Goal: Ask a question: Seek information or help from site administrators or community

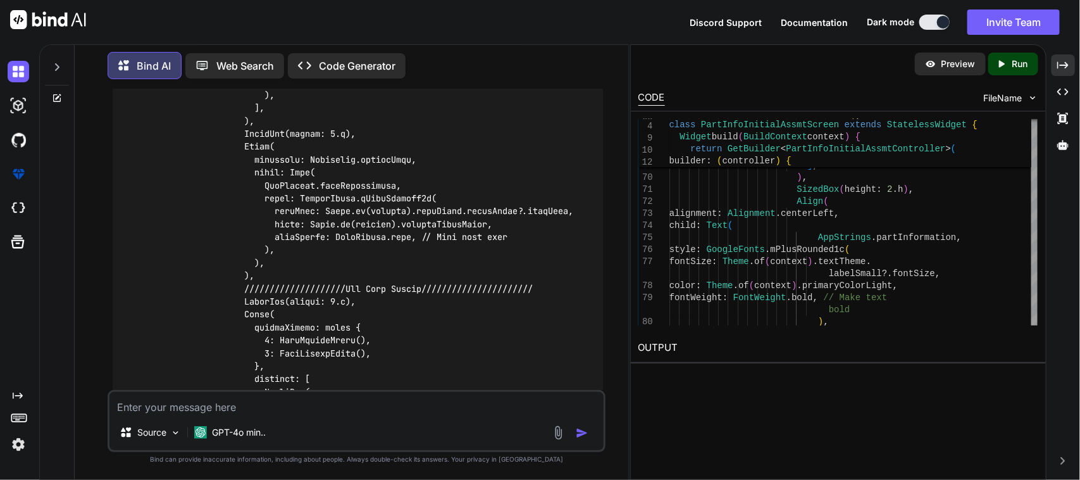
scroll to position [17960, 0]
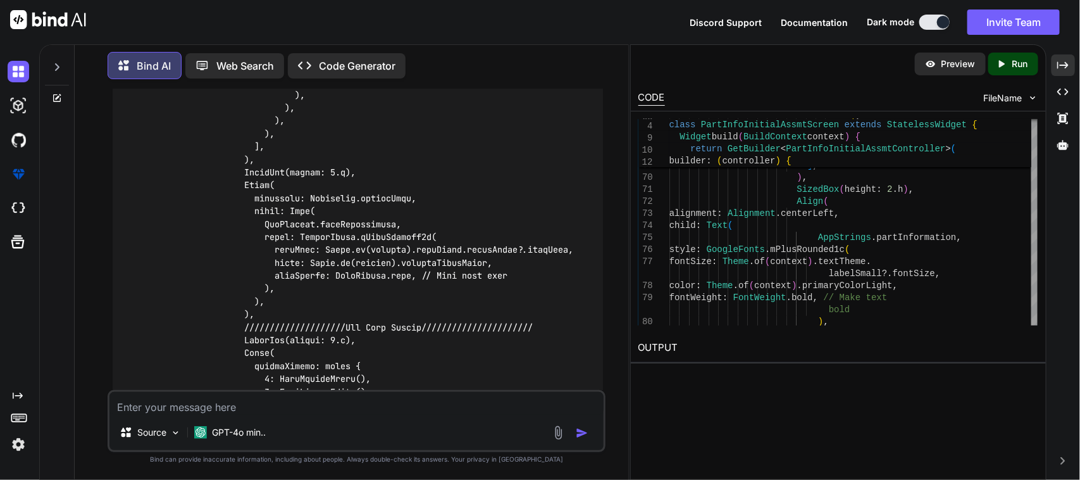
click at [309, 402] on textarea at bounding box center [356, 403] width 495 height 23
type textarea "W"
type textarea "In case of is Editing true false the box decoration is different in both case"
click at [478, 404] on textarea "In case of is Editing true false the box decoration is different in both case" at bounding box center [356, 403] width 495 height 23
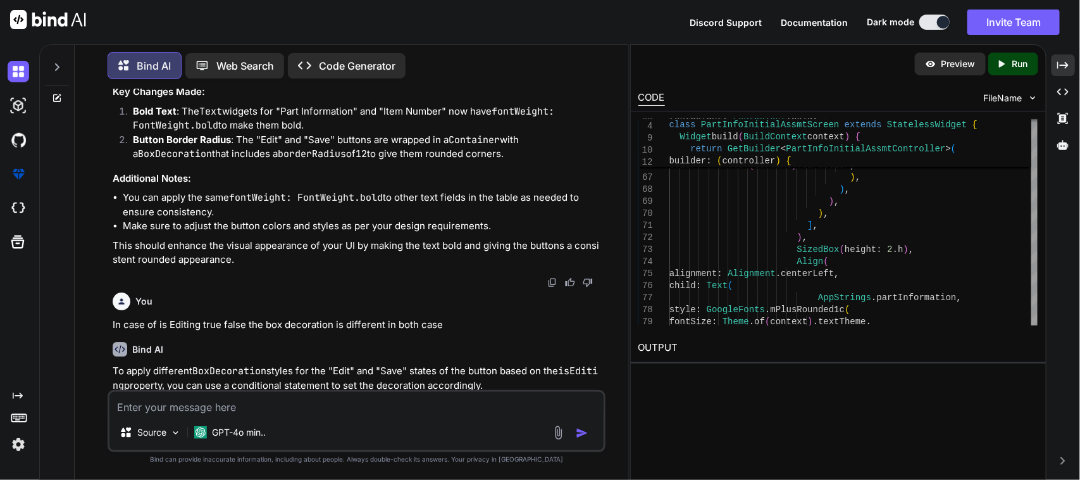
scroll to position [19130, 0]
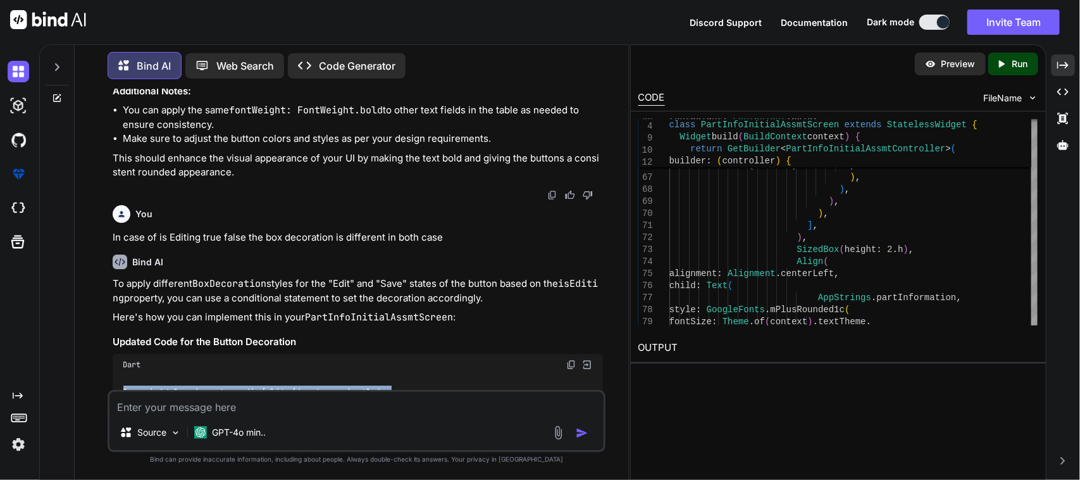
drag, startPoint x: 282, startPoint y: 263, endPoint x: 99, endPoint y: 299, distance: 185.9
click at [99, 299] on div "You Bind AI To modify your PartInfoInitialAssmtScreen so that it allows users t…" at bounding box center [357, 284] width 544 height 390
copy code "import 'package:sciton_scms/const/app_imports.dart'; import 'package:sciton_scm…"
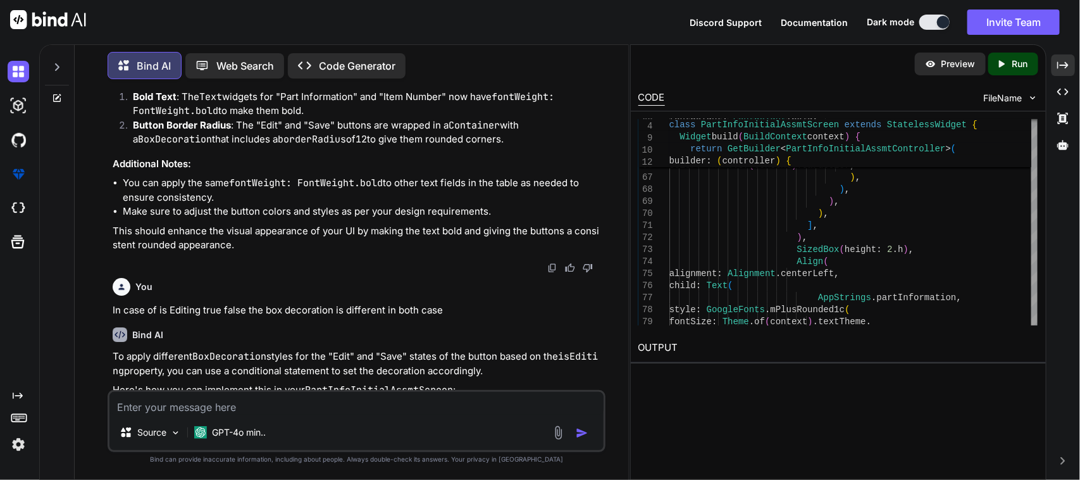
scroll to position [19060, 0]
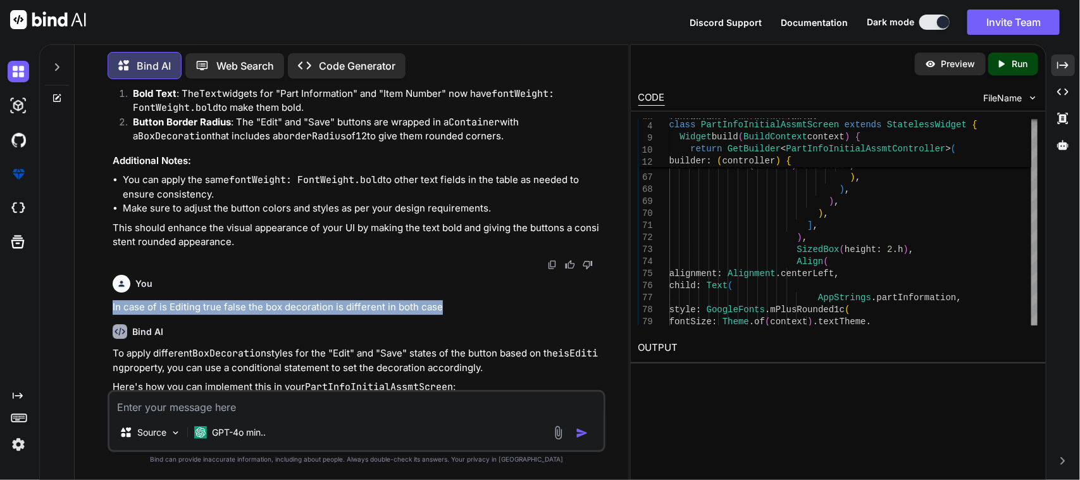
drag, startPoint x: 108, startPoint y: 219, endPoint x: 449, endPoint y: 220, distance: 341.1
click at [449, 220] on div "You Bind AI To modify your PartInfoInitialAssmtScreen so that it allows users t…" at bounding box center [357, 284] width 499 height 390
copy p "In case of is Editing true false the box decoration is different in both case"
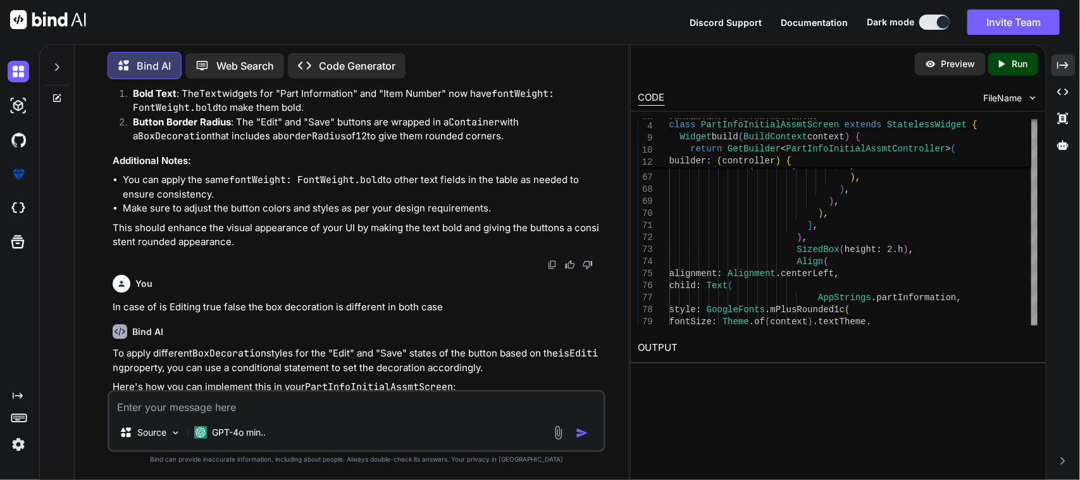
click at [256, 406] on textarea at bounding box center [356, 403] width 495 height 23
paste textarea "In case of is Editing true false the box decoration is different in both case"
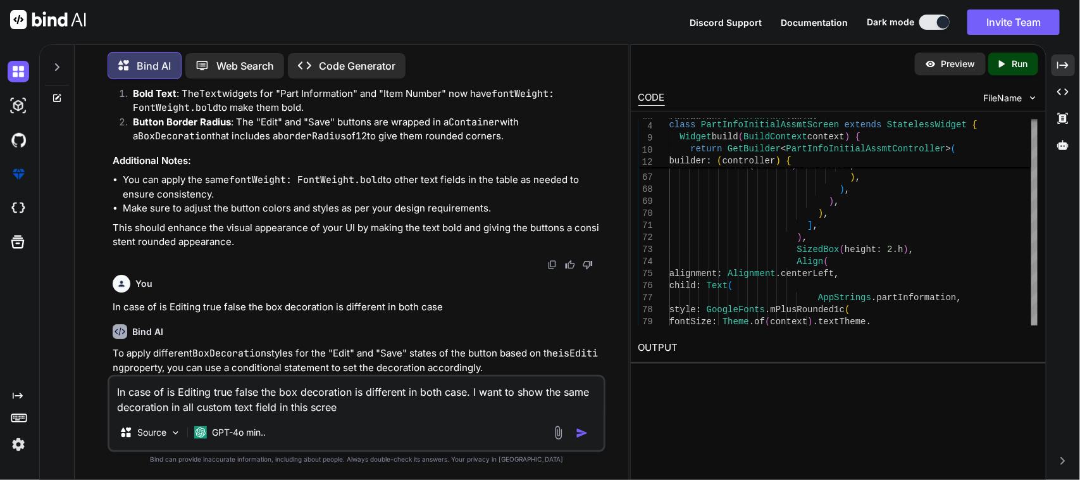
type textarea "In case of is Editing true false the box decoration is different in both case. …"
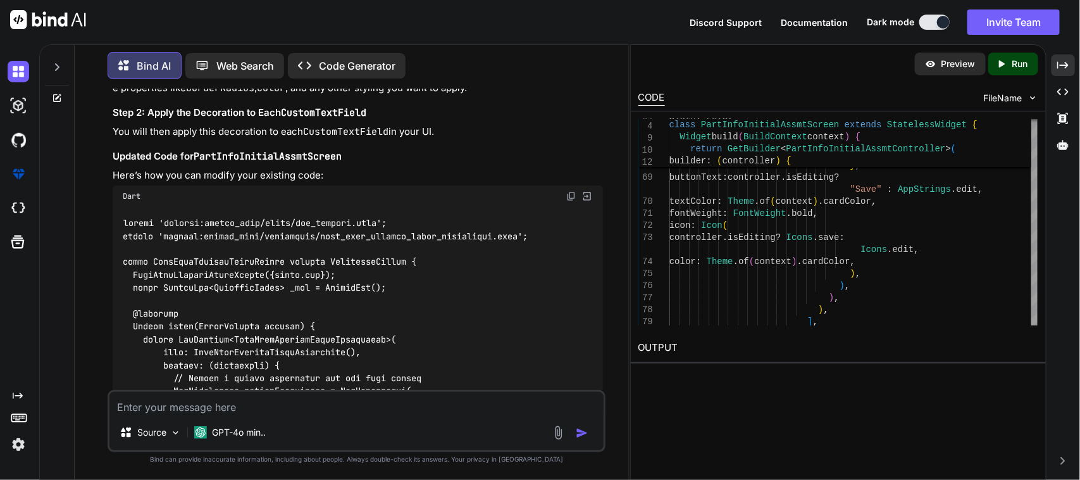
scroll to position [21786, 0]
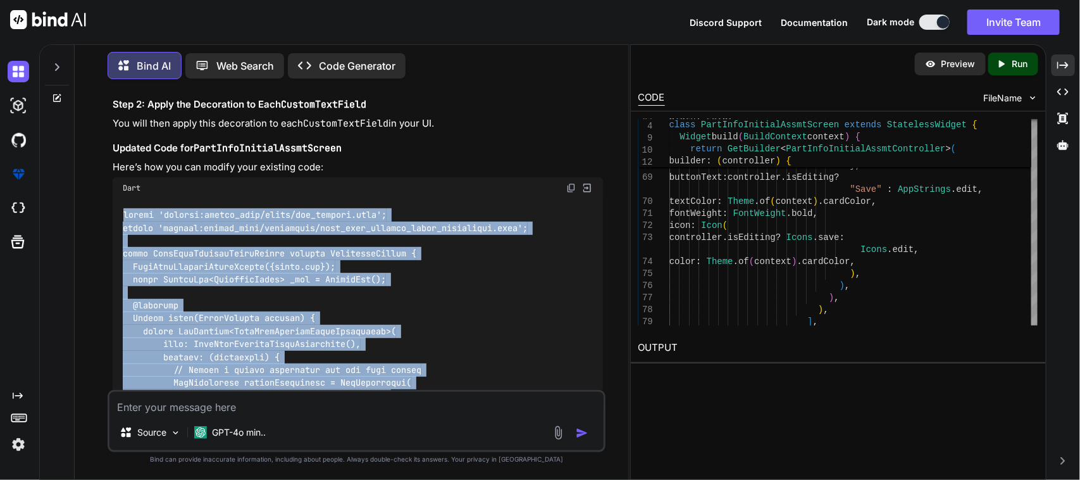
drag, startPoint x: 304, startPoint y: 222, endPoint x: 120, endPoint y: 124, distance: 208.7
copy code "import 'package:sciton_scms/const/app_imports.dart'; import 'package:sciton_scm…"
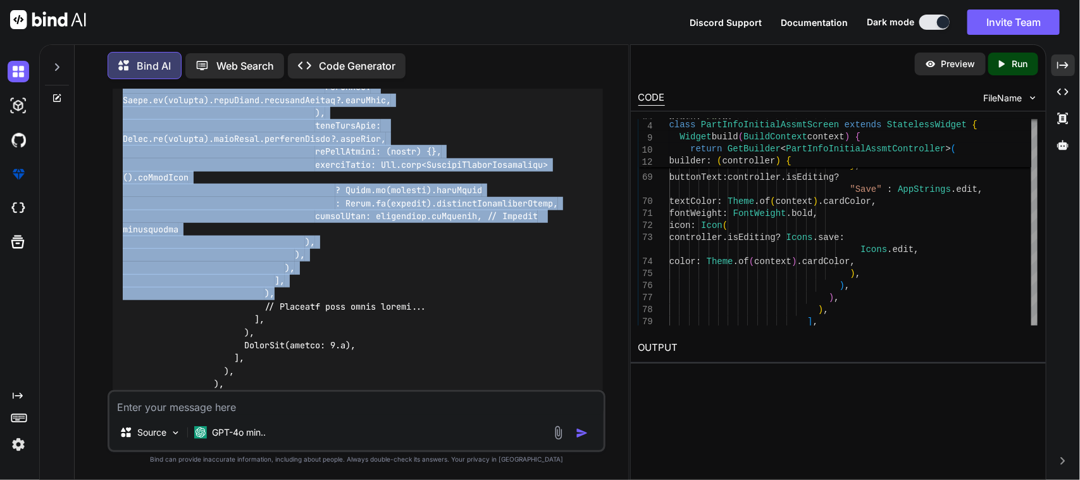
scroll to position [24080, 0]
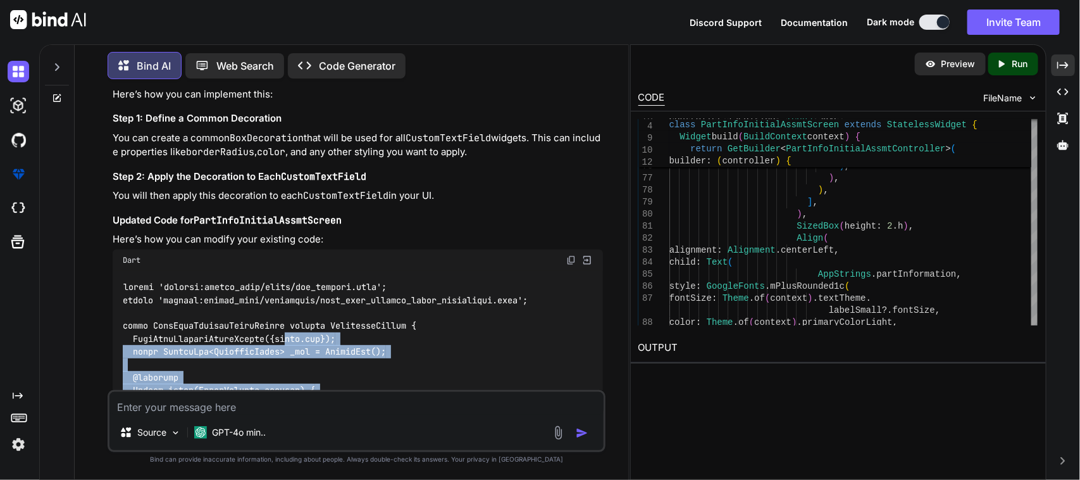
scroll to position [21671, 0]
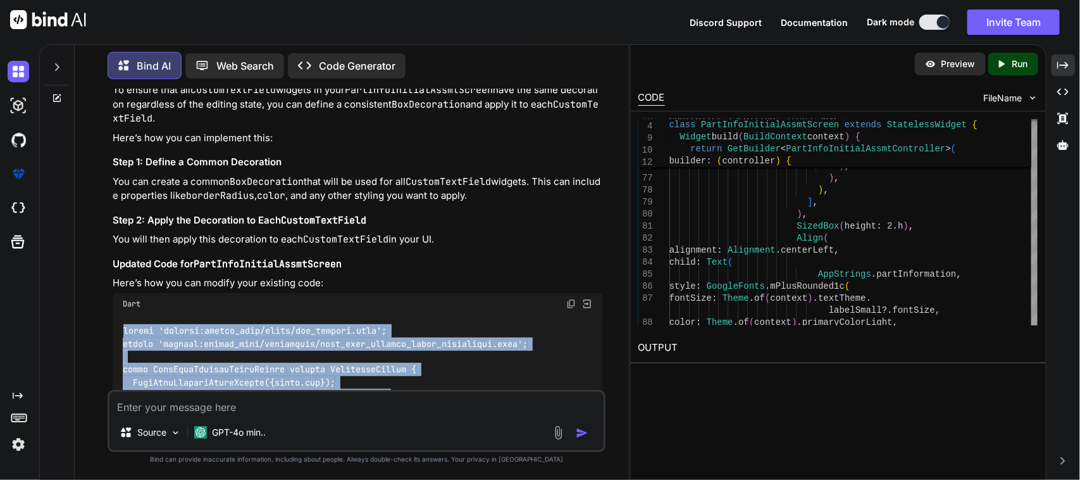
drag, startPoint x: 280, startPoint y: 258, endPoint x: 101, endPoint y: 250, distance: 178.7
click at [101, 250] on div "You Bind AI To modify your PartInfoInitialAssmtScreen so that it allows users t…" at bounding box center [357, 284] width 544 height 390
copy code "import 'package:sciton_scms/const/app_imports.dart'; import 'package:sciton_scm…"
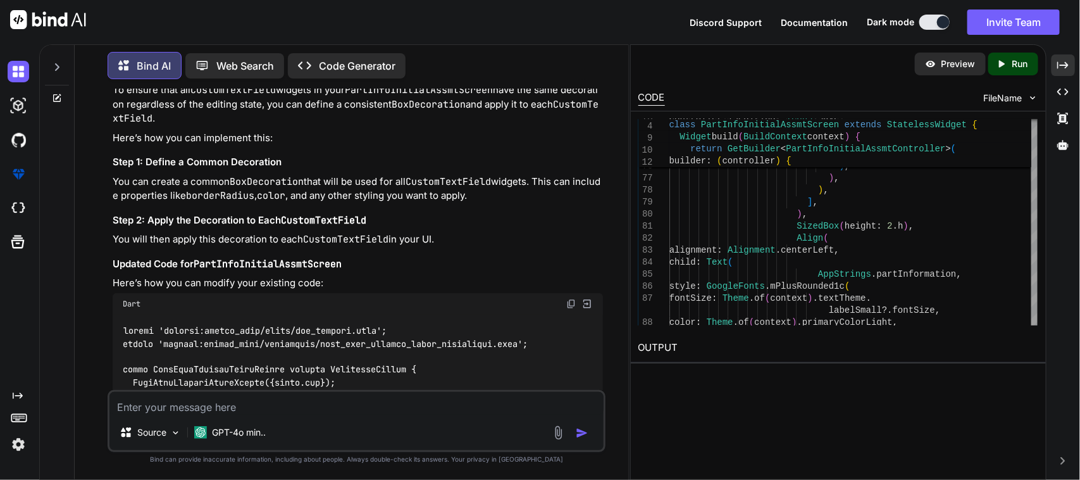
click at [276, 407] on textarea at bounding box center [356, 403] width 495 height 23
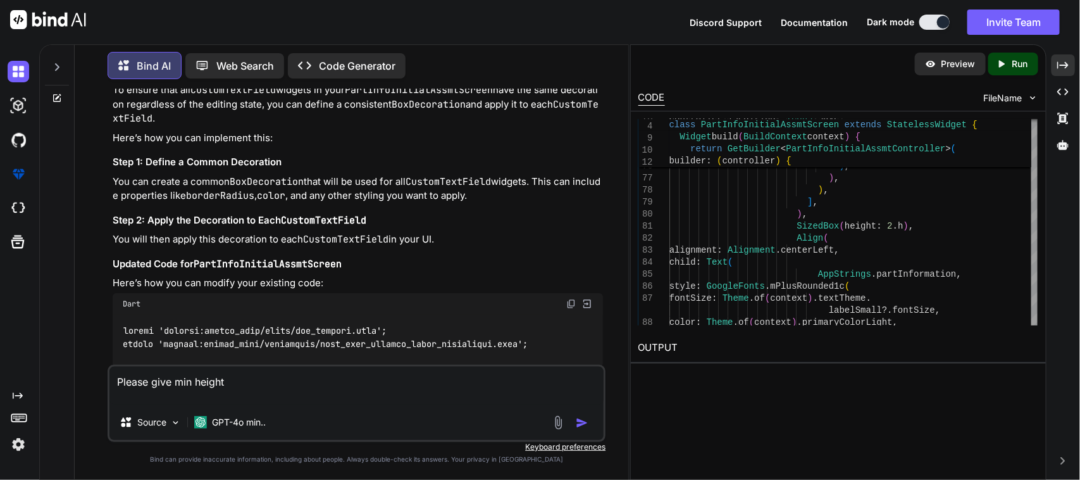
paste textarea "BoxDecoration commonDecoration = BoxDecoration( borderRadius: BorderRadius.circ…"
type textarea "Please give min height BoxDecoration commonDecoration = BoxDecoration( borderRa…"
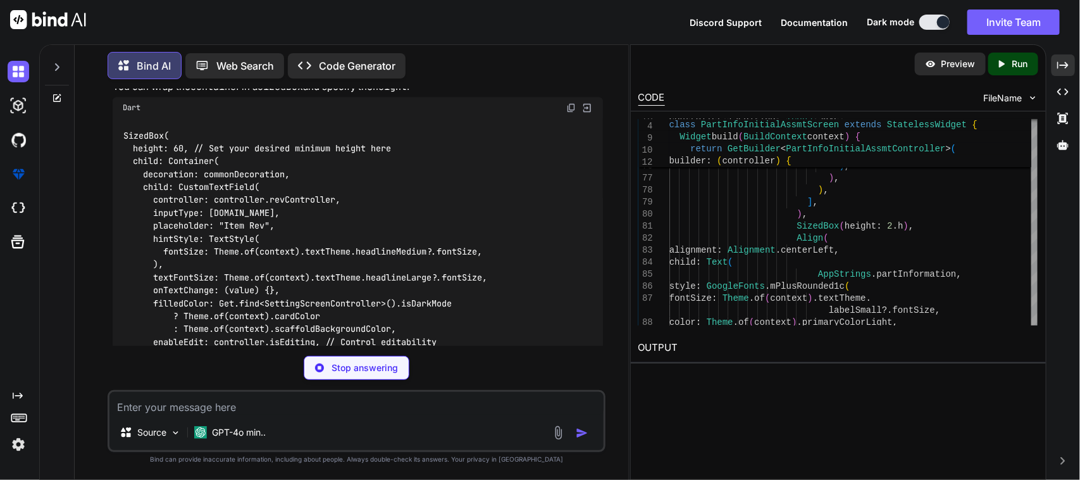
scroll to position [24920, 0]
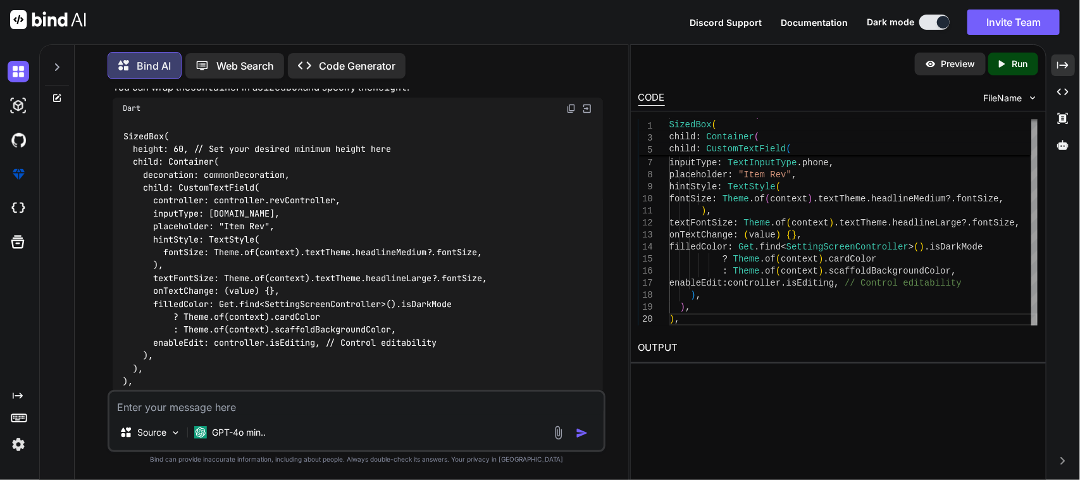
click at [207, 408] on textarea at bounding box center [356, 403] width 495 height 23
type textarea "I want to give bold"
